Goal: Task Accomplishment & Management: Manage account settings

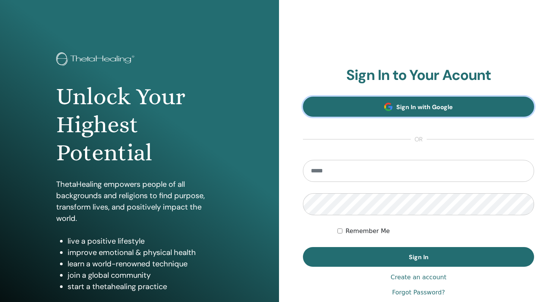
click at [404, 108] on span "Sign In with Google" at bounding box center [424, 107] width 57 height 8
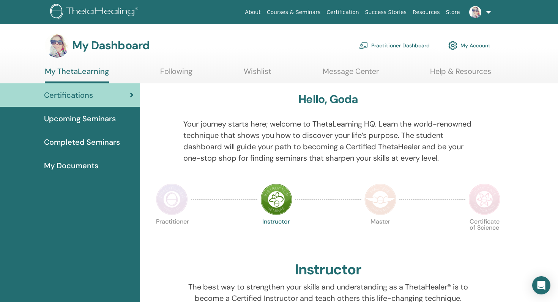
click at [477, 48] on link "My Account" at bounding box center [469, 45] width 42 height 17
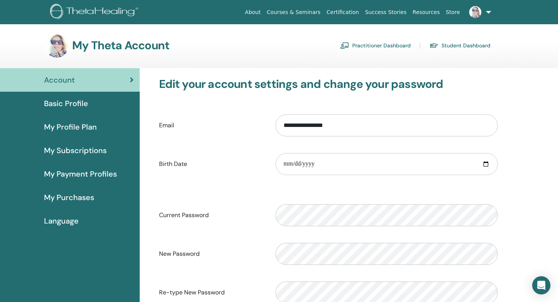
click at [90, 111] on link "Basic Profile" at bounding box center [70, 104] width 140 height 24
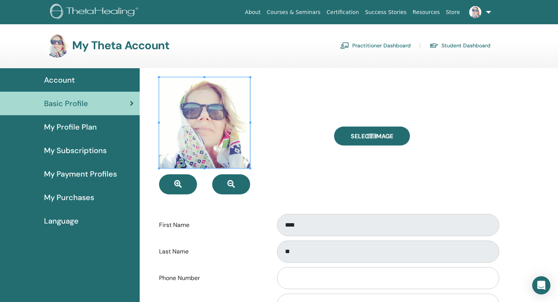
click at [488, 167] on div "Select Image" at bounding box center [415, 135] width 175 height 117
click at [62, 130] on span "My Profile Plan" at bounding box center [70, 126] width 53 height 11
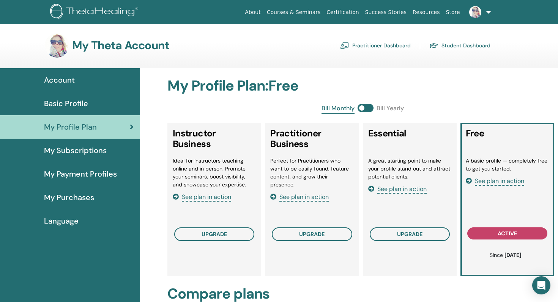
click at [61, 80] on span "Account" at bounding box center [59, 79] width 31 height 11
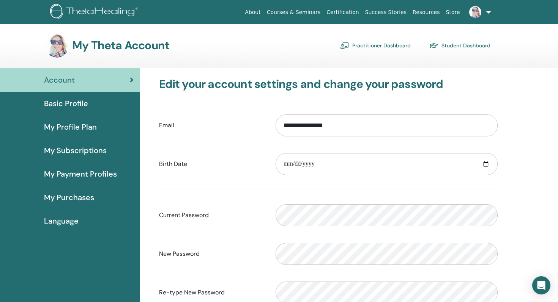
click at [71, 226] on span "Language" at bounding box center [61, 220] width 35 height 11
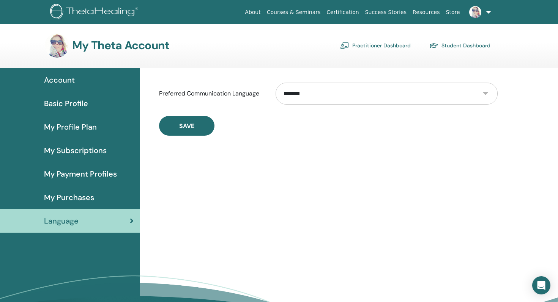
click at [488, 15] on link at bounding box center [478, 12] width 31 height 24
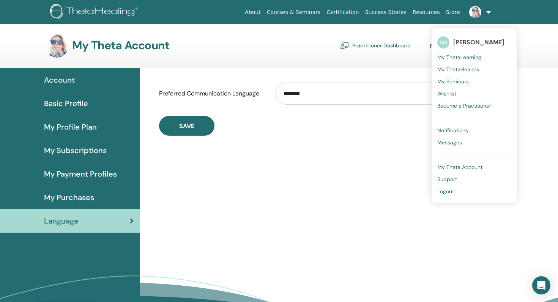
click at [470, 168] on span "My Theta Account" at bounding box center [459, 167] width 45 height 7
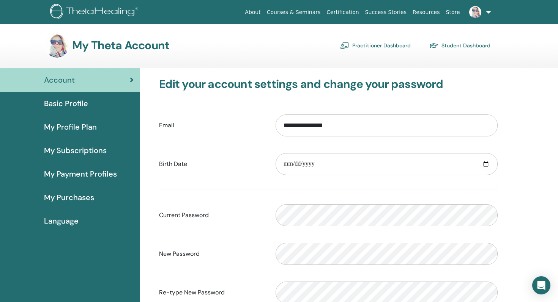
click at [65, 104] on span "Basic Profile" at bounding box center [66, 103] width 44 height 11
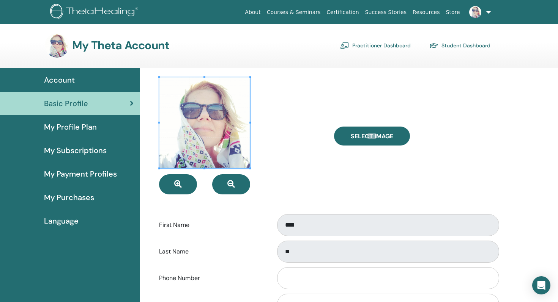
click at [66, 126] on span "My Profile Plan" at bounding box center [70, 126] width 53 height 11
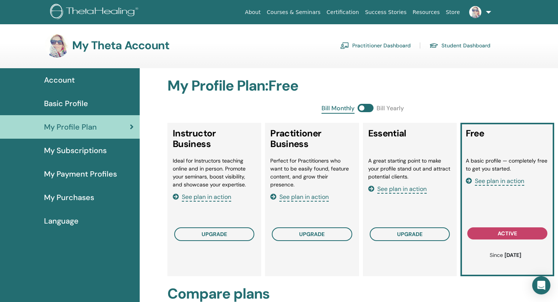
click at [69, 153] on span "My Subscriptions" at bounding box center [75, 150] width 63 height 11
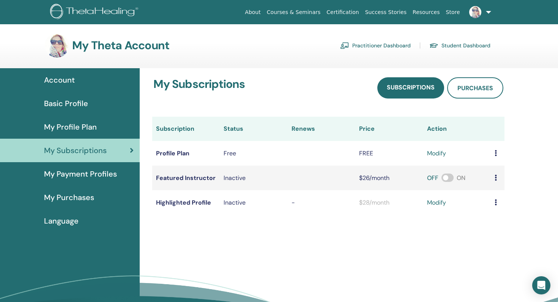
click at [74, 173] on span "My Payment Profiles" at bounding box center [80, 173] width 73 height 11
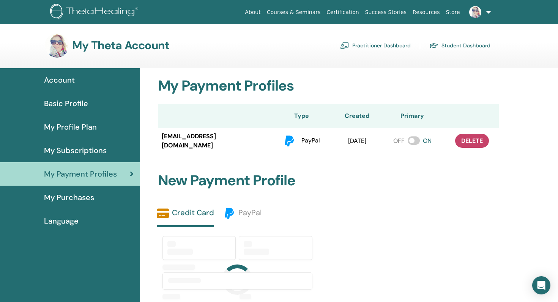
click at [77, 201] on span "My Purchases" at bounding box center [69, 197] width 50 height 11
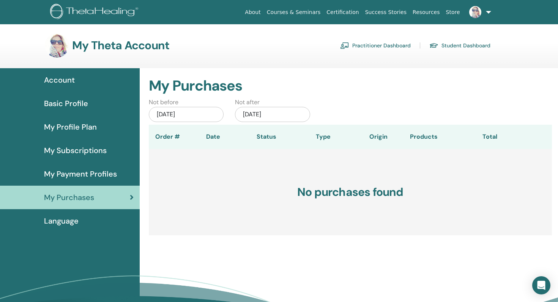
click at [303, 14] on link "Courses & Seminars" at bounding box center [294, 12] width 60 height 14
